Goal: Find specific page/section: Find specific page/section

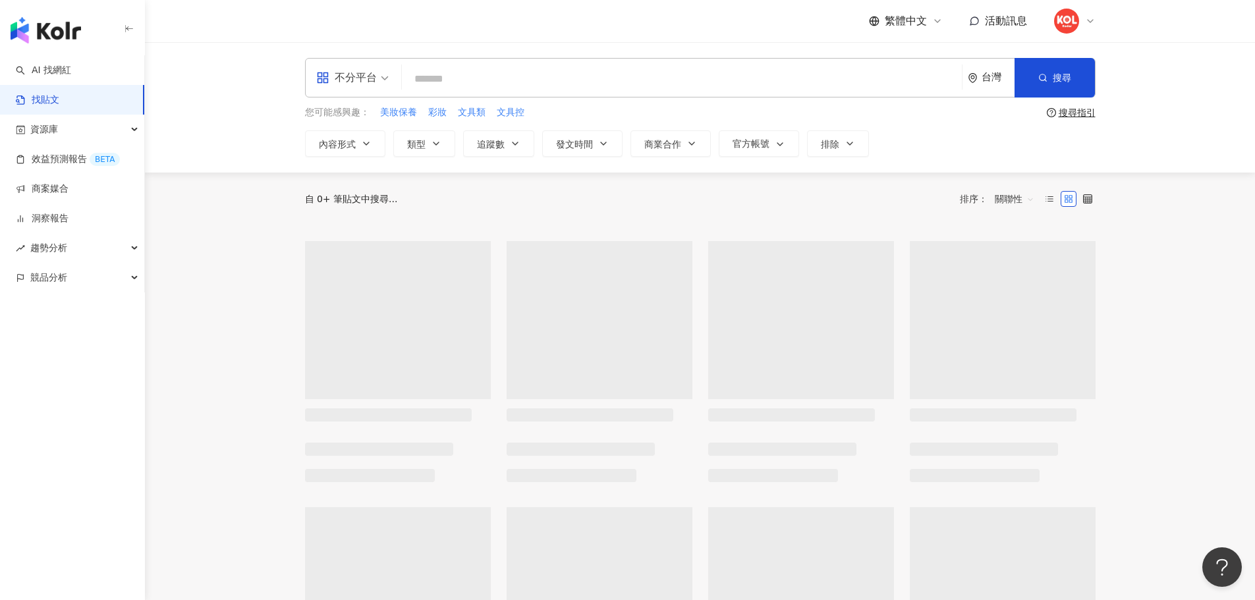
click at [1094, 23] on icon at bounding box center [1090, 21] width 11 height 11
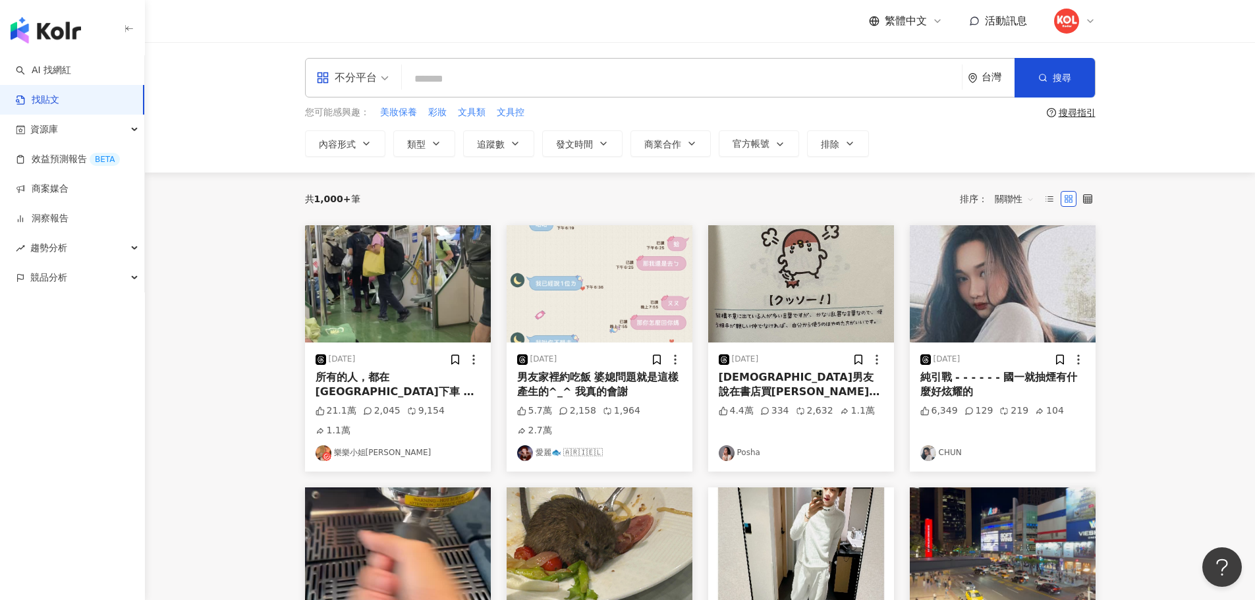
click at [1146, 36] on header "繁體中文 活動訊息" at bounding box center [700, 21] width 1110 height 43
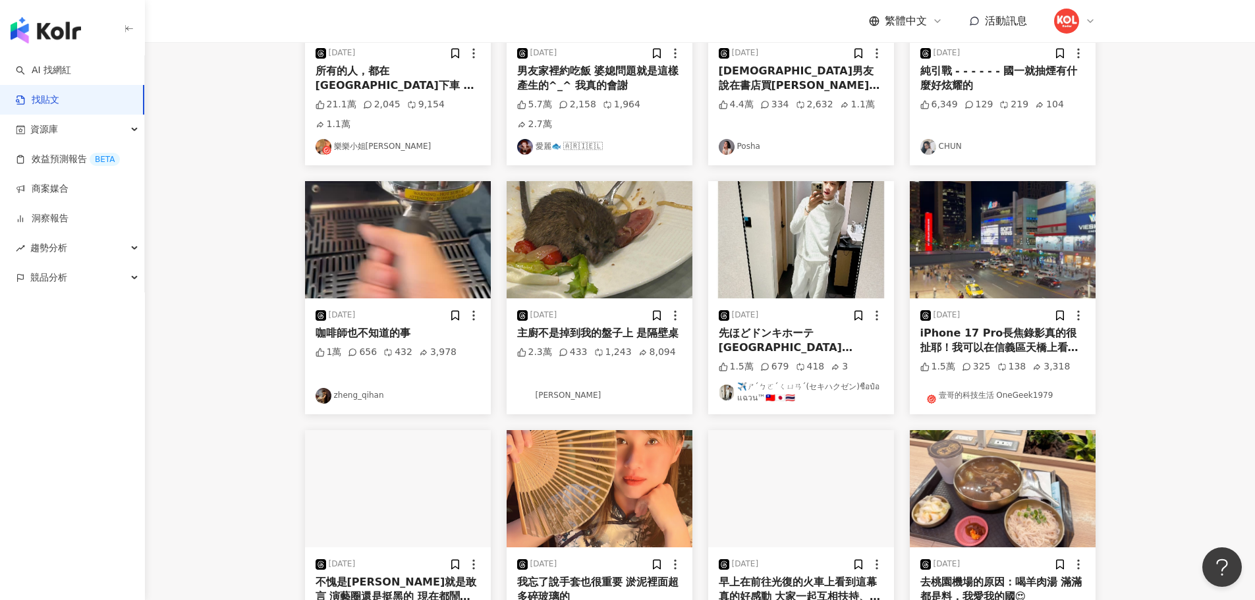
scroll to position [533, 0]
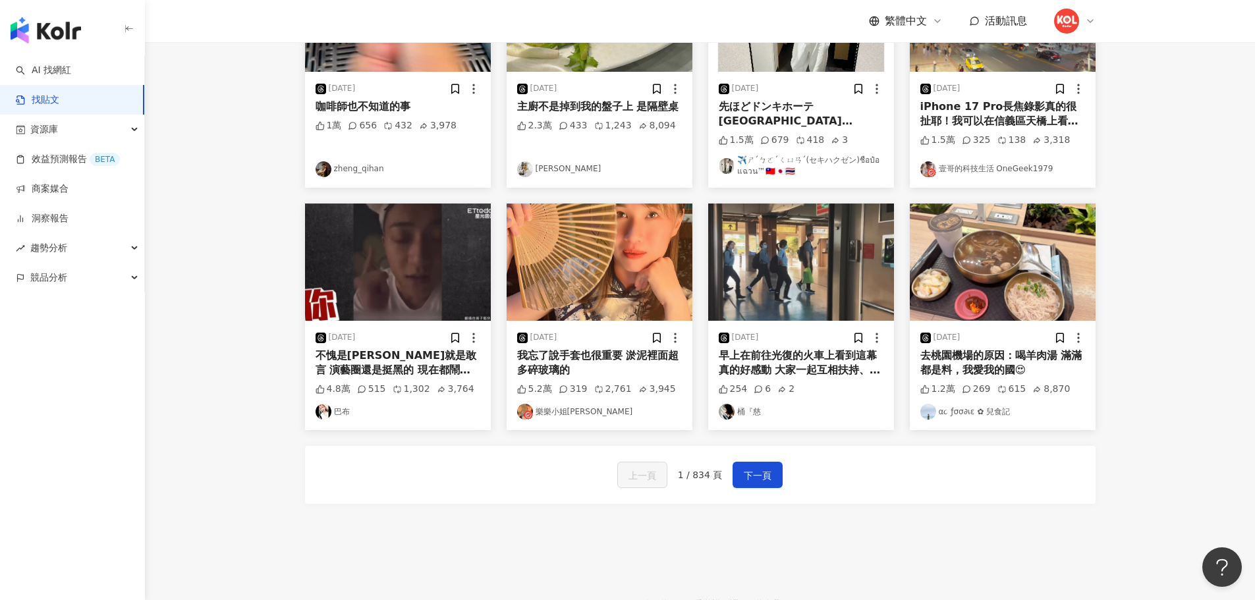
click at [260, 418] on main "不分平台 台灣 搜尋 您可能感興趣： 美妝保養 彩妝 文具類 文具控 搜尋指引 內容形式 類型 追蹤數 發文時間 商業合作 官方帳號 排除 共 1,000+ …" at bounding box center [700, 23] width 1110 height 1028
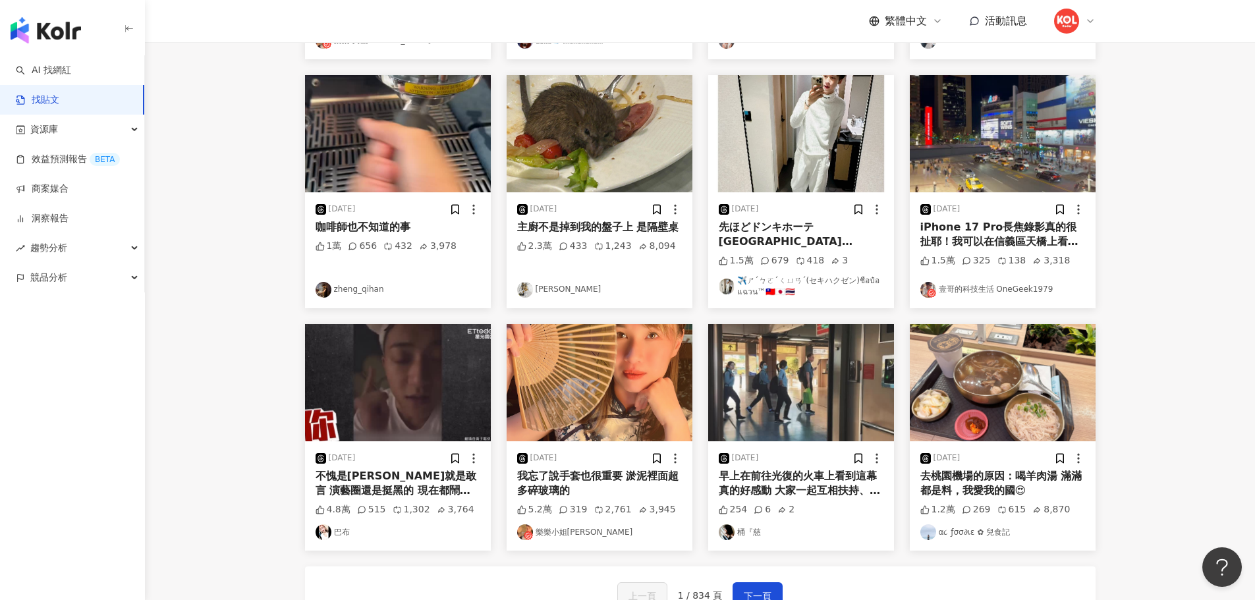
scroll to position [412, 0]
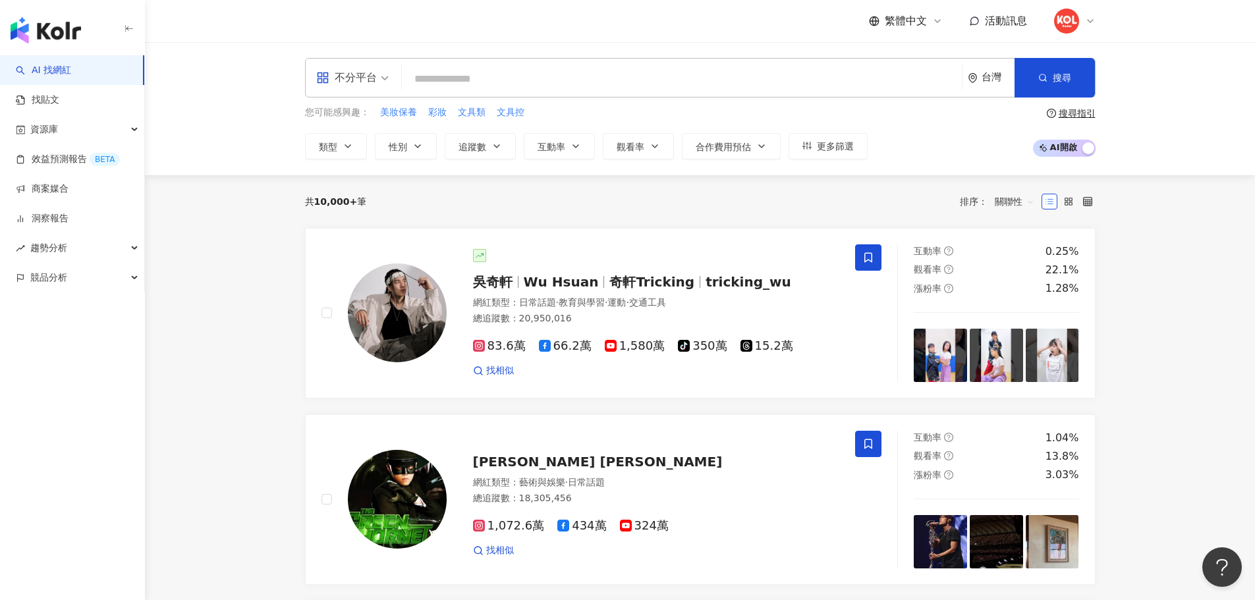
click at [1096, 19] on div "繁體中文 活動訊息" at bounding box center [700, 21] width 843 height 42
click at [1087, 19] on icon at bounding box center [1090, 21] width 11 height 11
click at [938, 18] on icon at bounding box center [937, 21] width 11 height 11
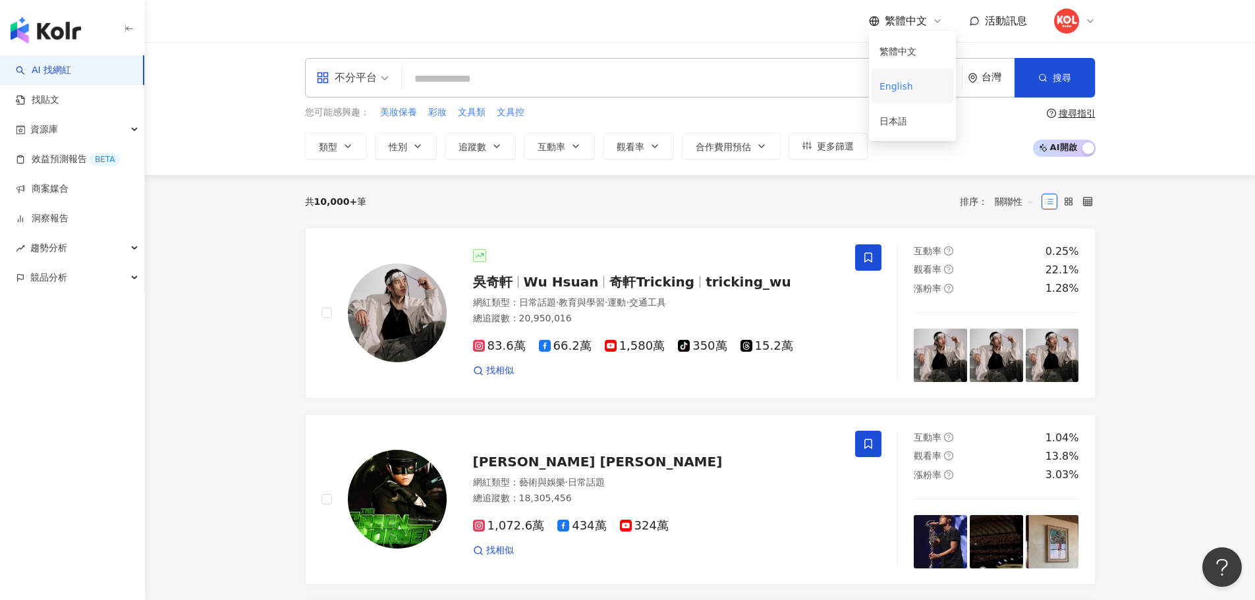
click at [897, 91] on div "English" at bounding box center [913, 85] width 66 height 23
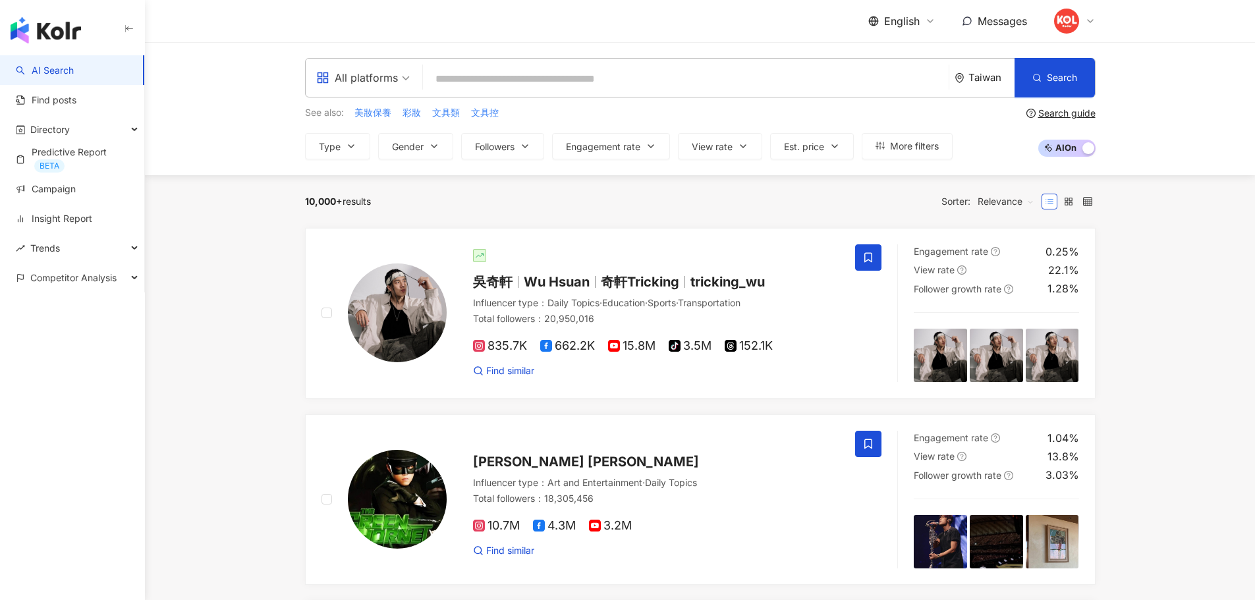
click at [1092, 16] on icon at bounding box center [1090, 21] width 11 height 11
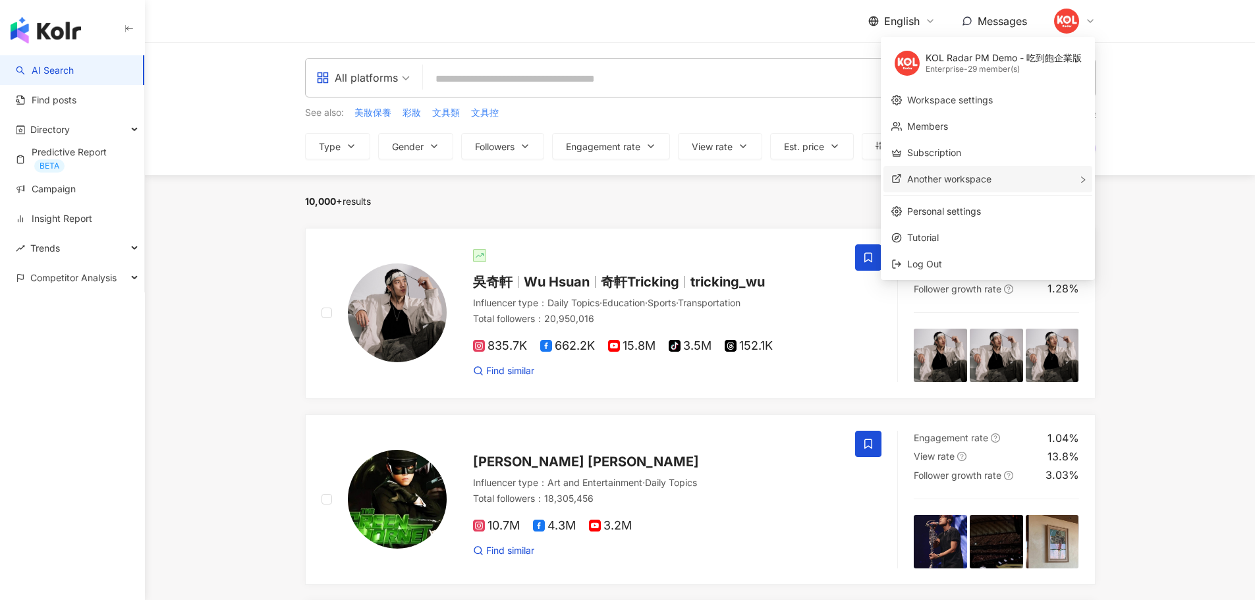
click at [985, 177] on span "Another workspace" at bounding box center [949, 178] width 84 height 11
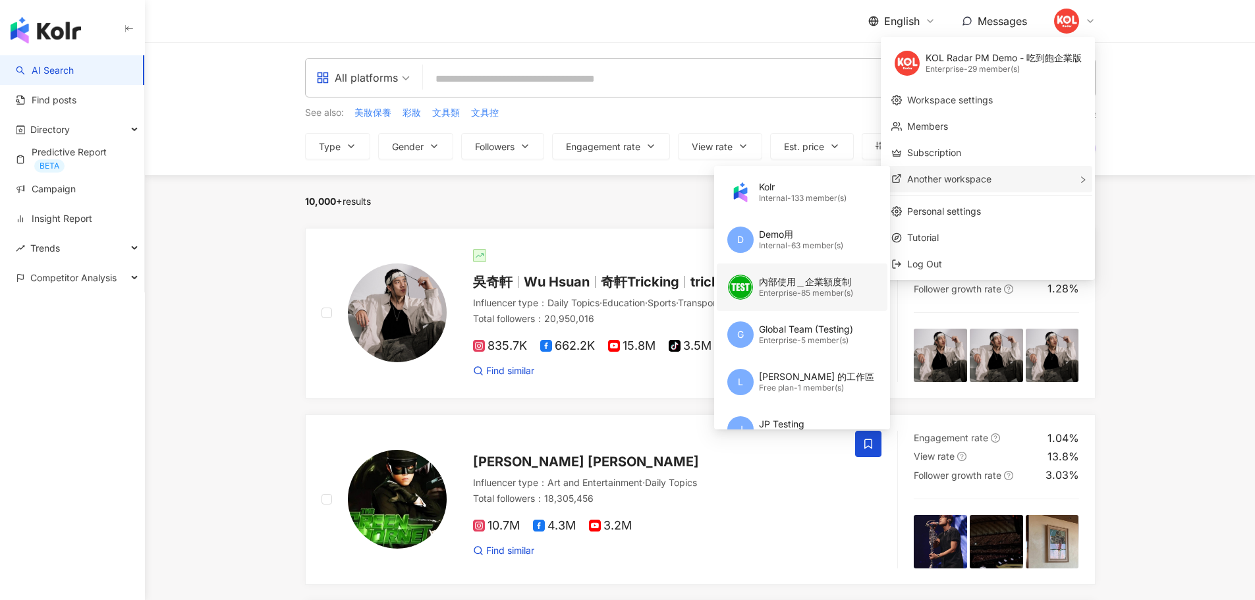
scroll to position [1, 0]
